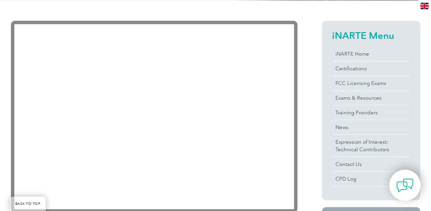
scroll to position [163, 0]
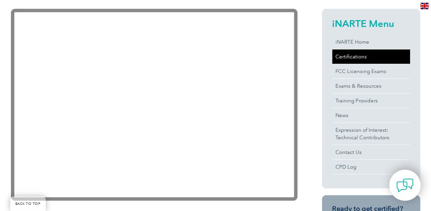
click at [343, 56] on link "Certifications" at bounding box center [372, 57] width 78 height 14
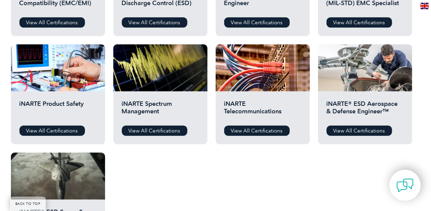
scroll to position [327, 0]
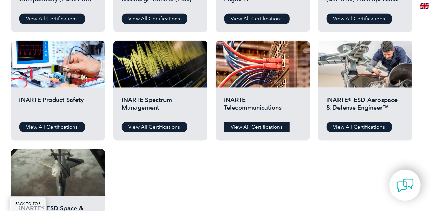
click at [254, 124] on link "View All Certifications" at bounding box center [257, 127] width 66 height 10
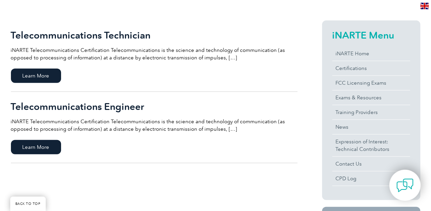
scroll to position [144, 0]
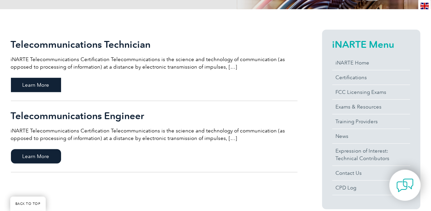
click at [41, 86] on span "Learn More" at bounding box center [36, 85] width 50 height 14
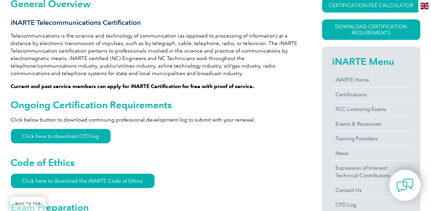
scroll to position [177, 0]
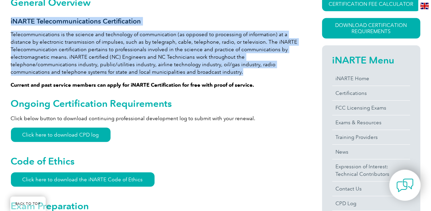
drag, startPoint x: 251, startPoint y: 74, endPoint x: 11, endPoint y: 19, distance: 246.4
copy div "iNARTE Telecommunications Certification Telecommunications is the science and t…"
click at [74, 136] on link "Click here to download CPD log" at bounding box center [61, 135] width 100 height 14
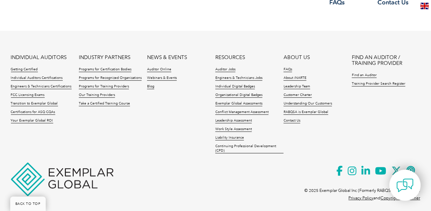
scroll to position [965, 0]
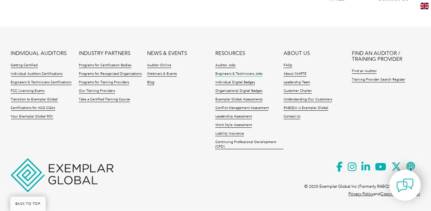
click at [219, 73] on link "Engineers & Technicians Jobs" at bounding box center [239, 74] width 47 height 5
